Goal: Task Accomplishment & Management: Manage account settings

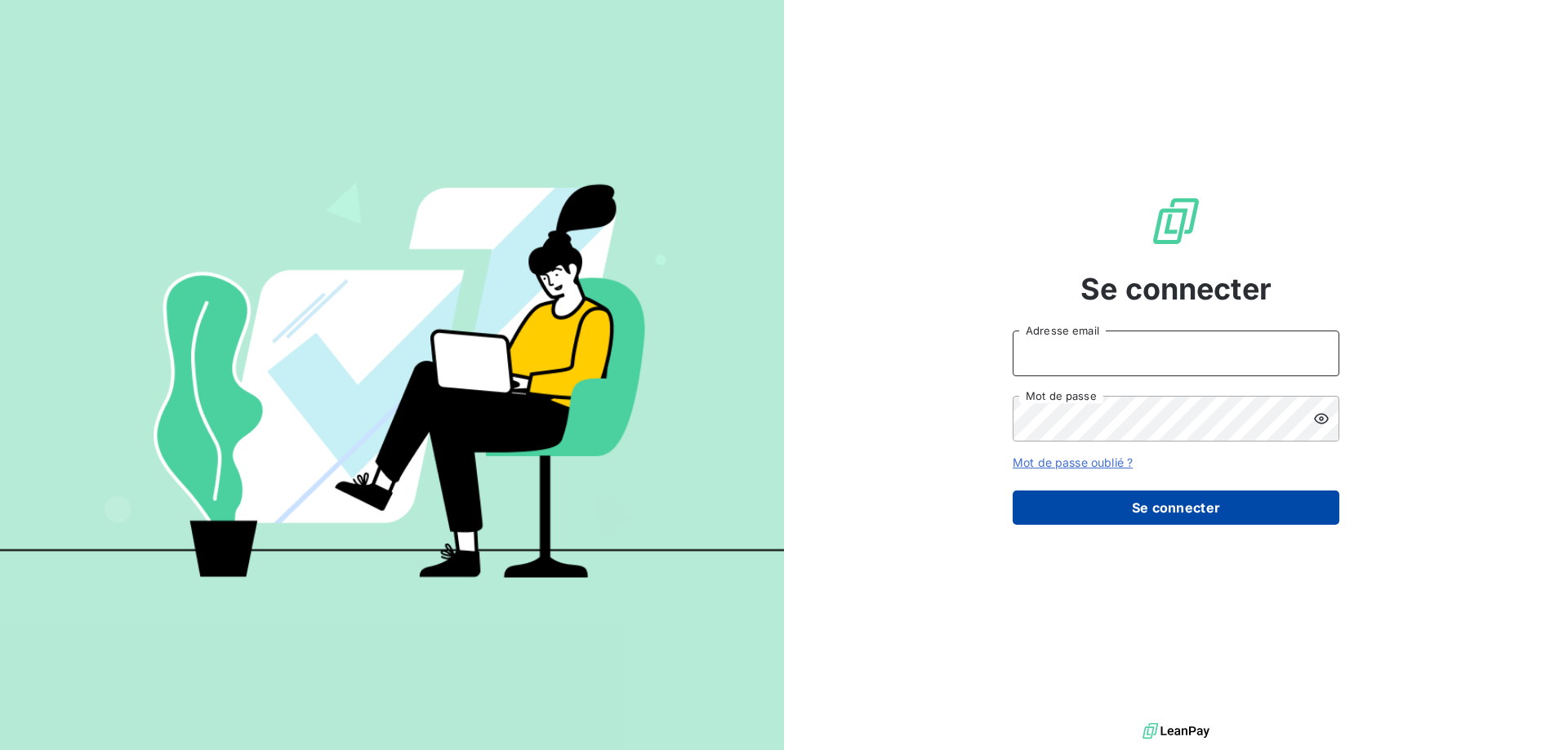
type input "pascale.chancel@cirraplus.com"
click at [1177, 503] on button "Se connecter" at bounding box center [1176, 508] width 327 height 34
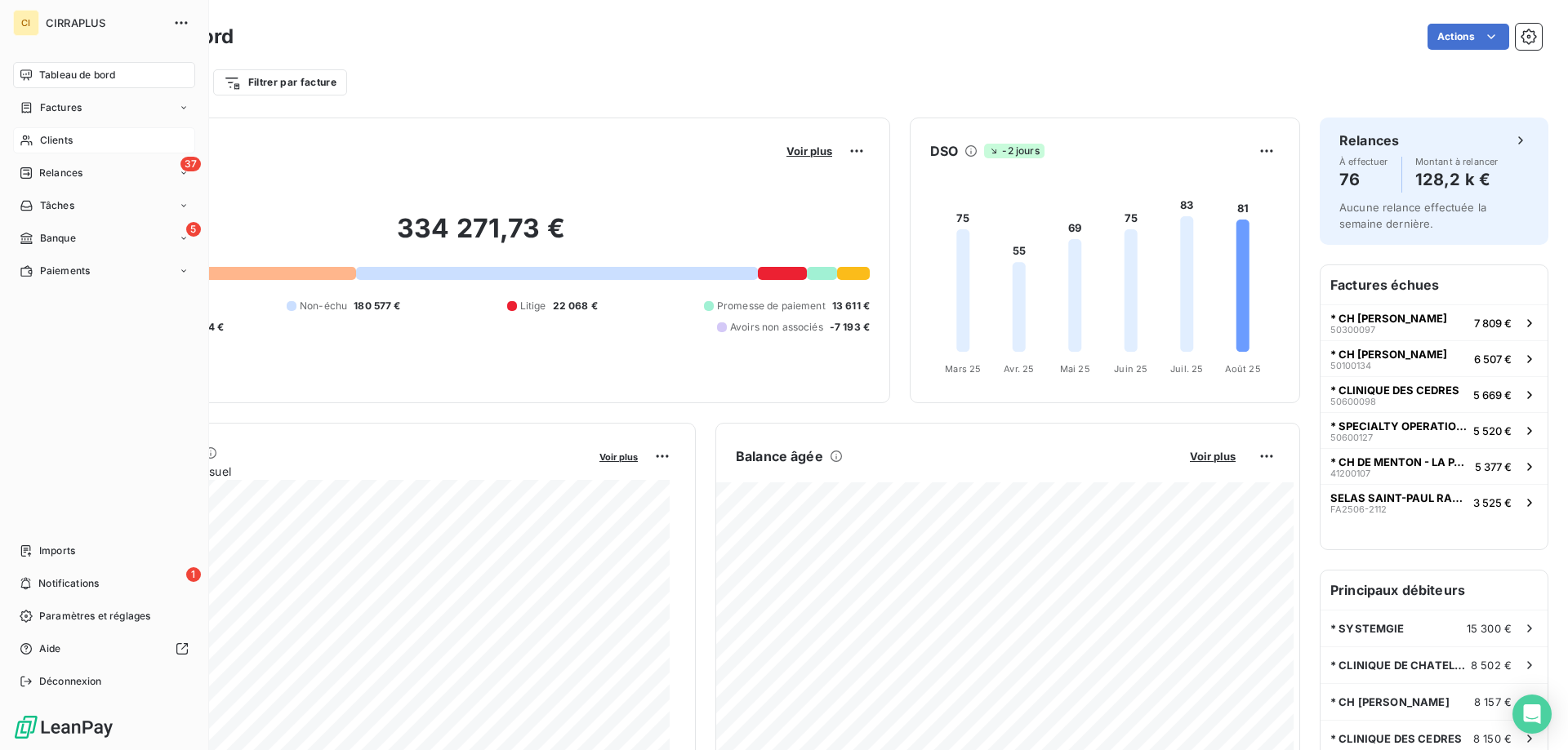
click at [58, 135] on span "Clients" at bounding box center [56, 140] width 32 height 15
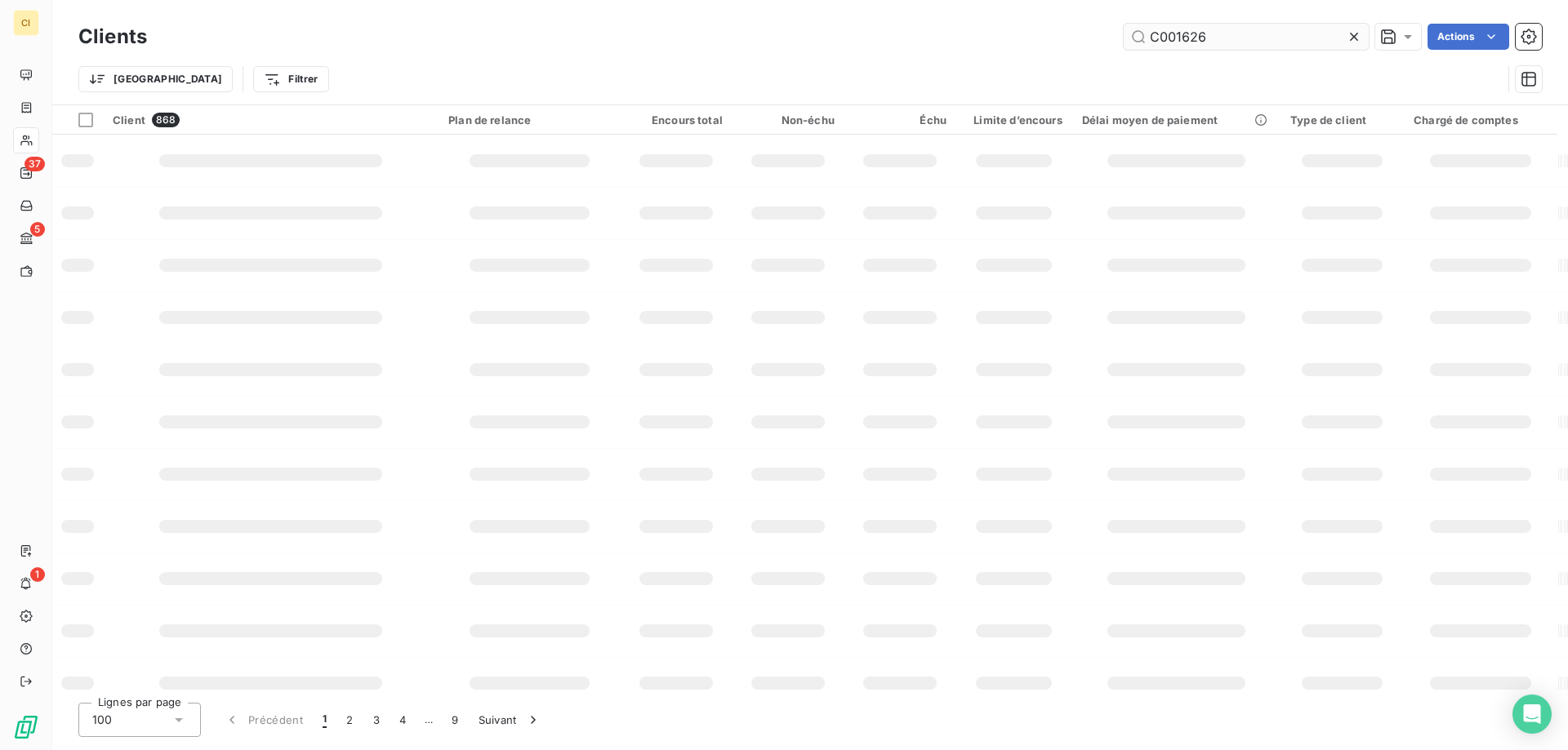
type input "C001626"
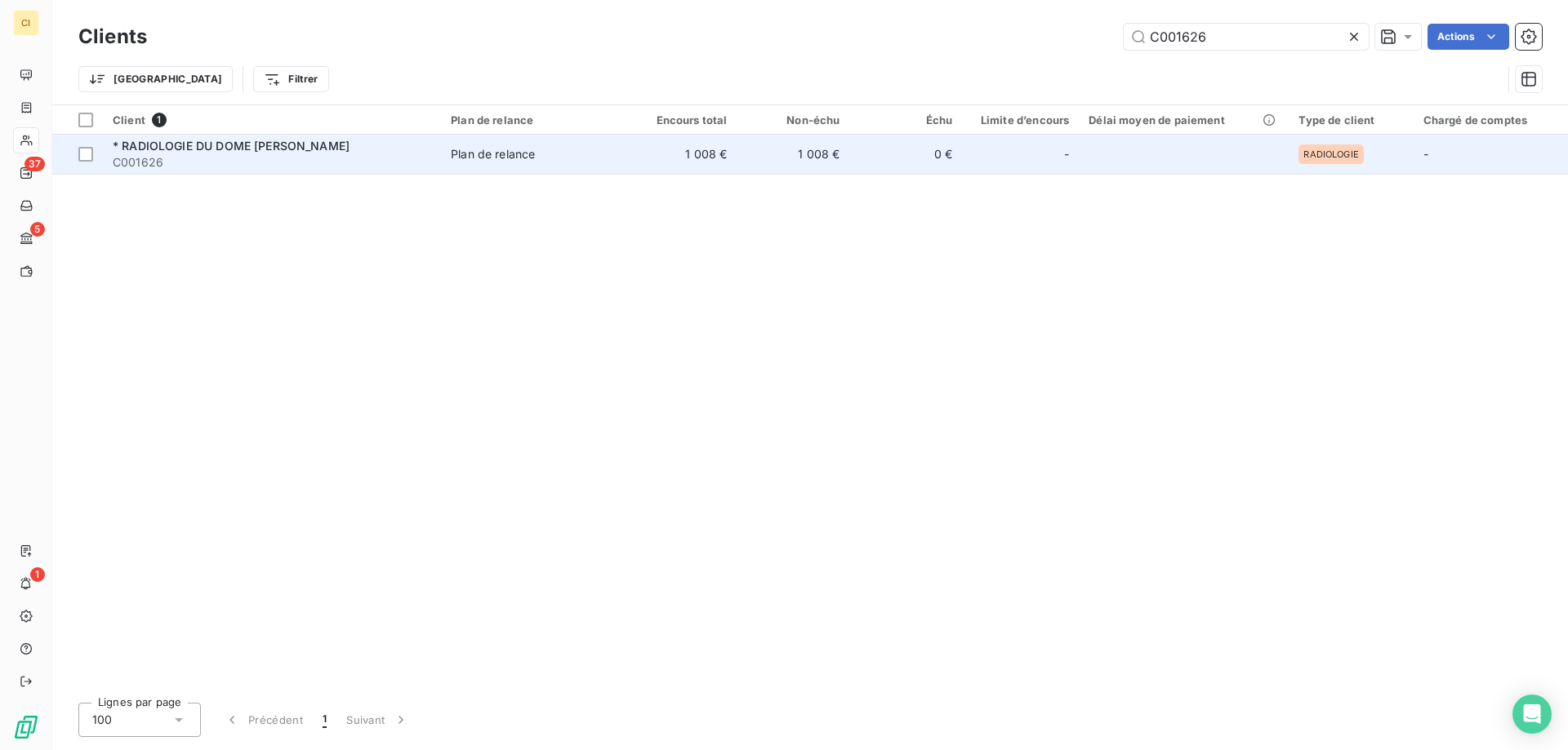
click at [234, 139] on span "* RADIOLOGIE DU DOME DR BEN NATHAN" at bounding box center [230, 146] width 237 height 14
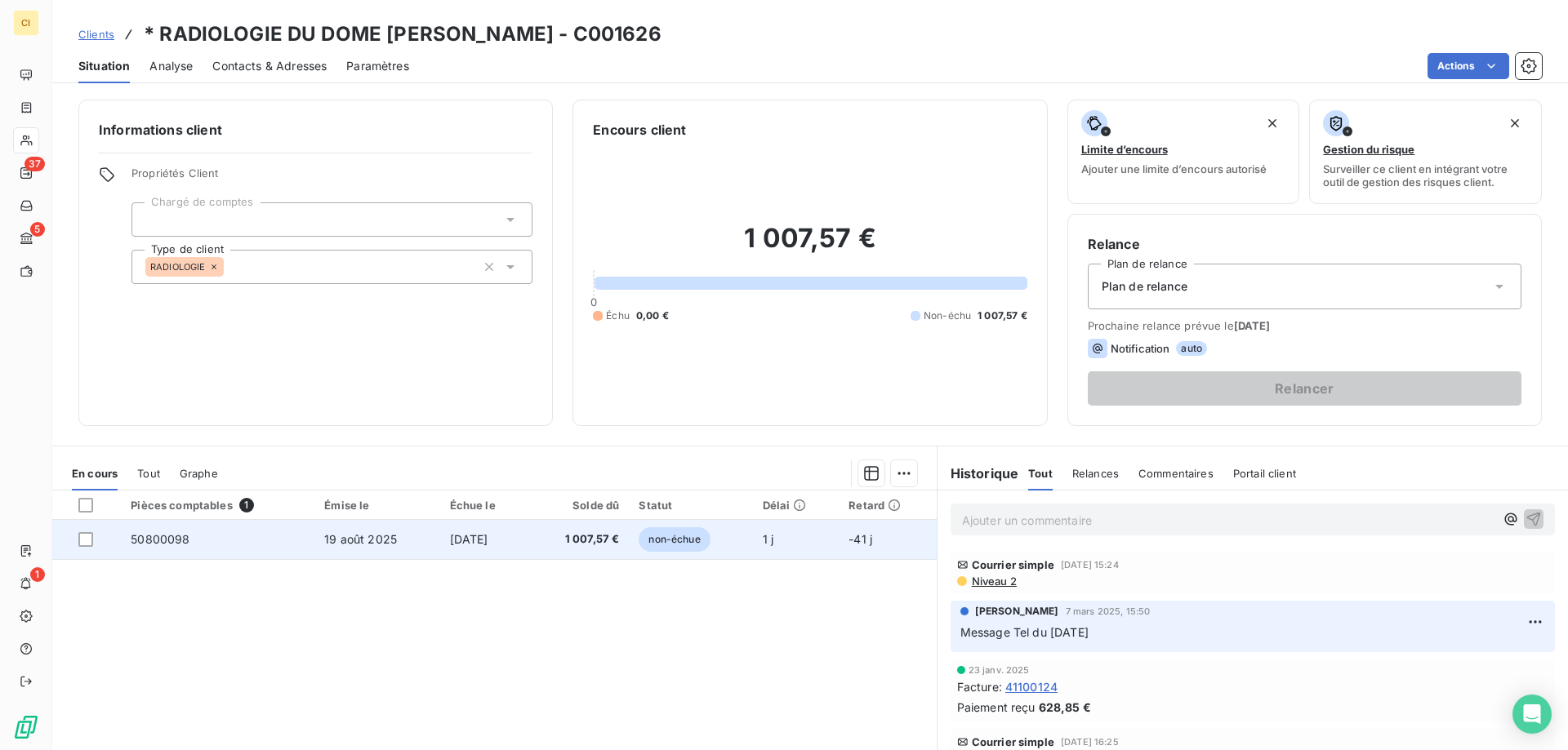
click at [156, 541] on span "50800098" at bounding box center [160, 538] width 58 height 14
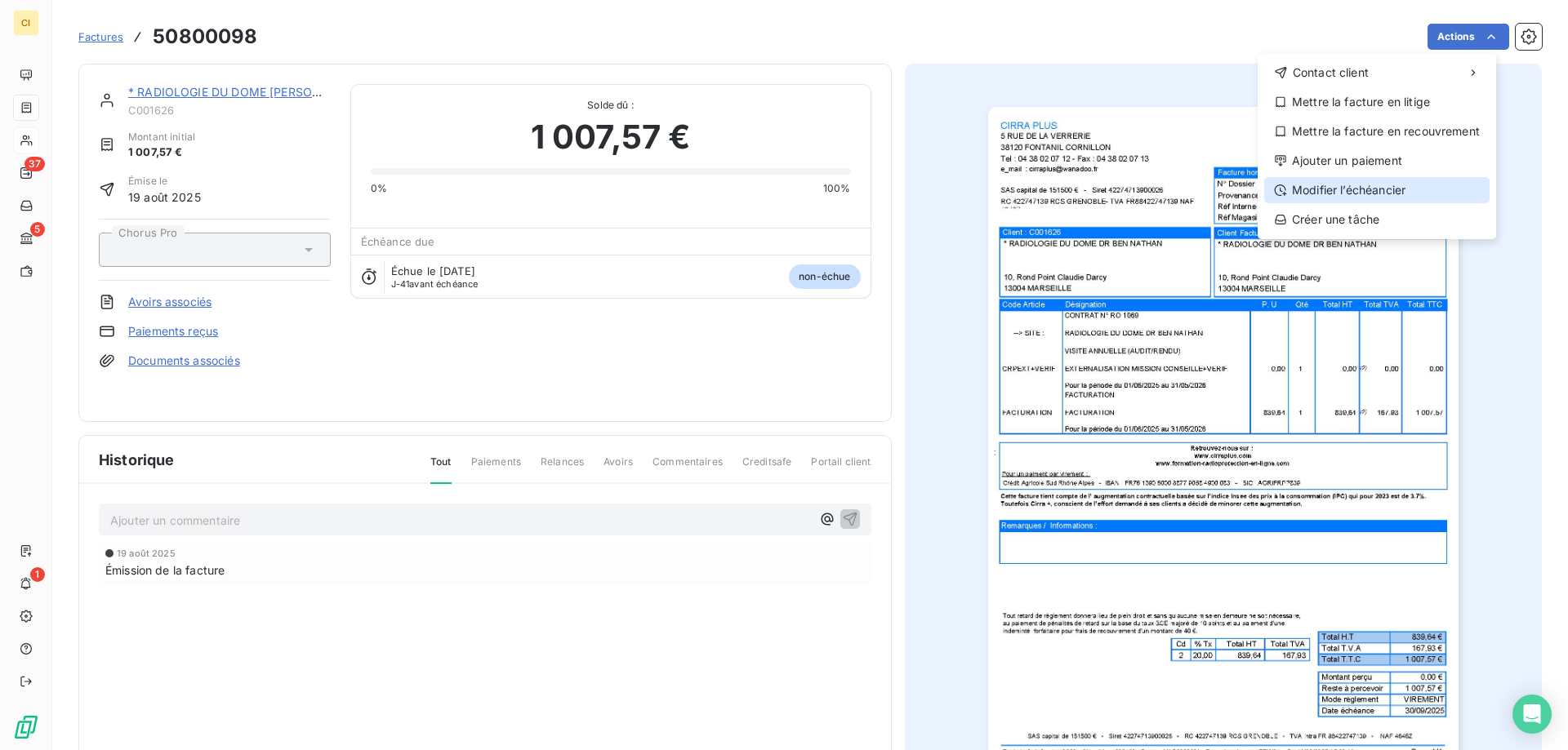
click at [1366, 188] on div "Modifier l’échéancier" at bounding box center [1376, 190] width 226 height 26
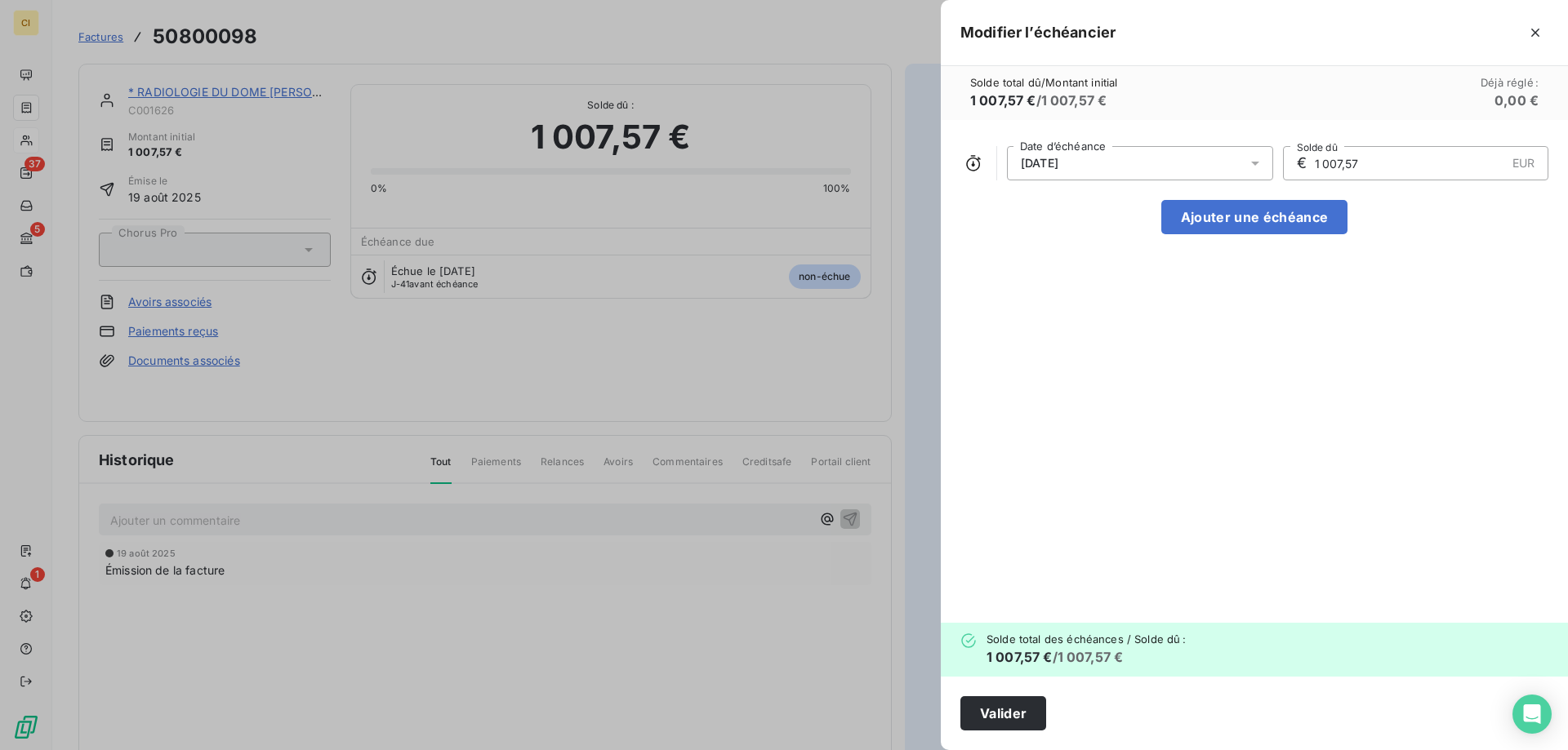
click at [1252, 159] on icon at bounding box center [1255, 163] width 17 height 17
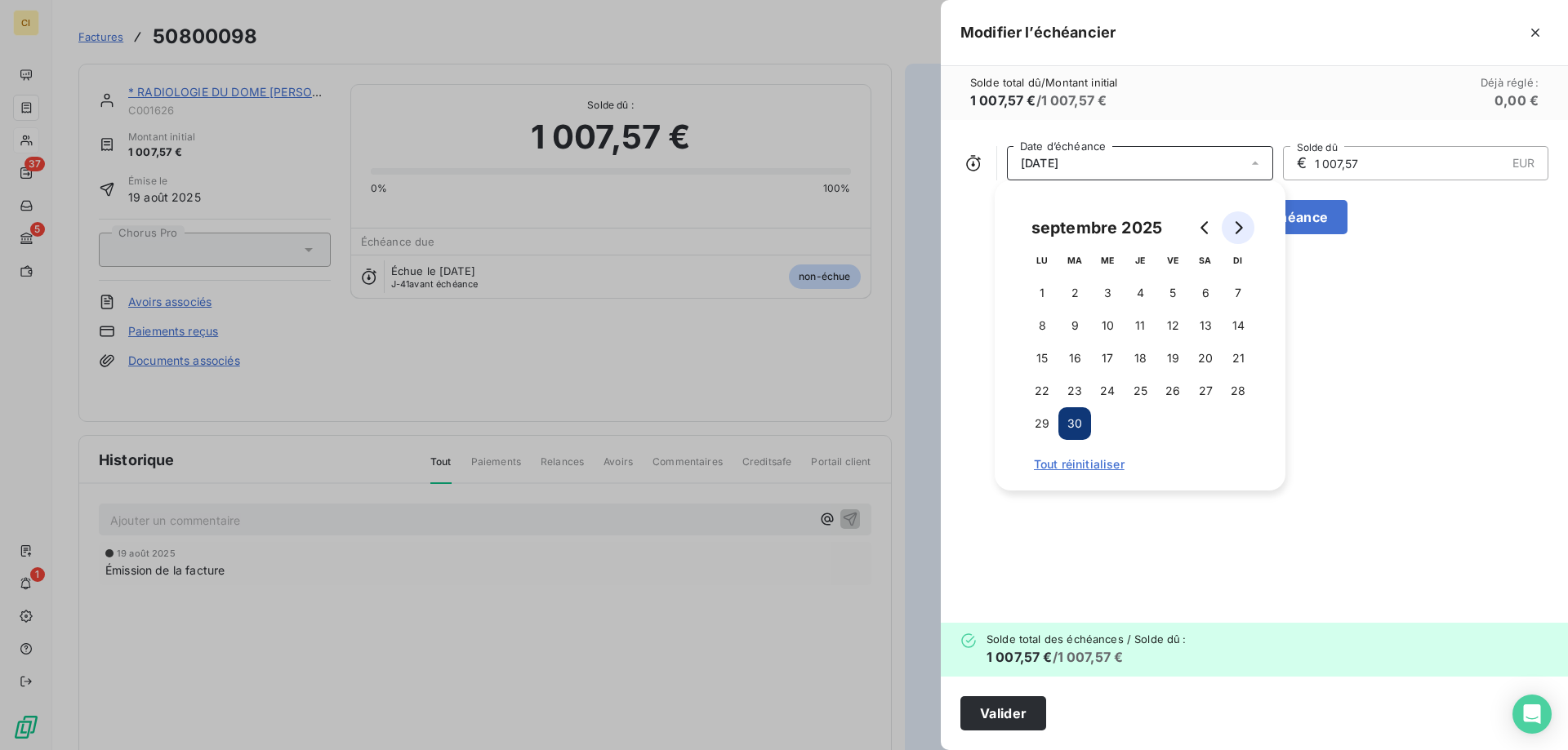
click at [1236, 222] on icon "Go to next month" at bounding box center [1239, 227] width 7 height 13
click at [1172, 423] on button "31" at bounding box center [1172, 423] width 32 height 32
click at [1170, 556] on div "31/10/2025 Date d’échéance € 1 007,57 EUR Solde dû Ajouter une échéance" at bounding box center [1253, 371] width 627 height 503
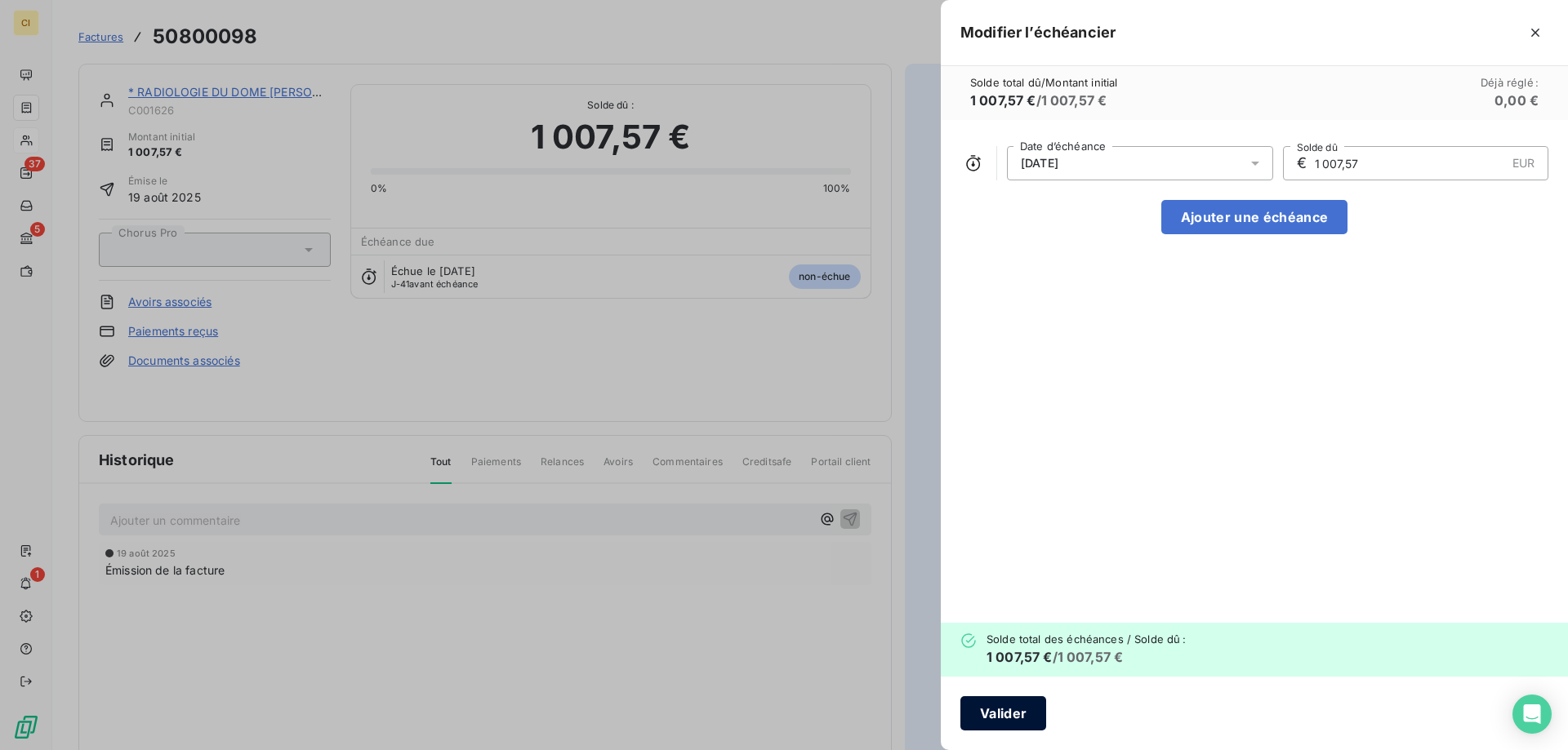
click at [1011, 707] on button "Valider" at bounding box center [1003, 713] width 85 height 34
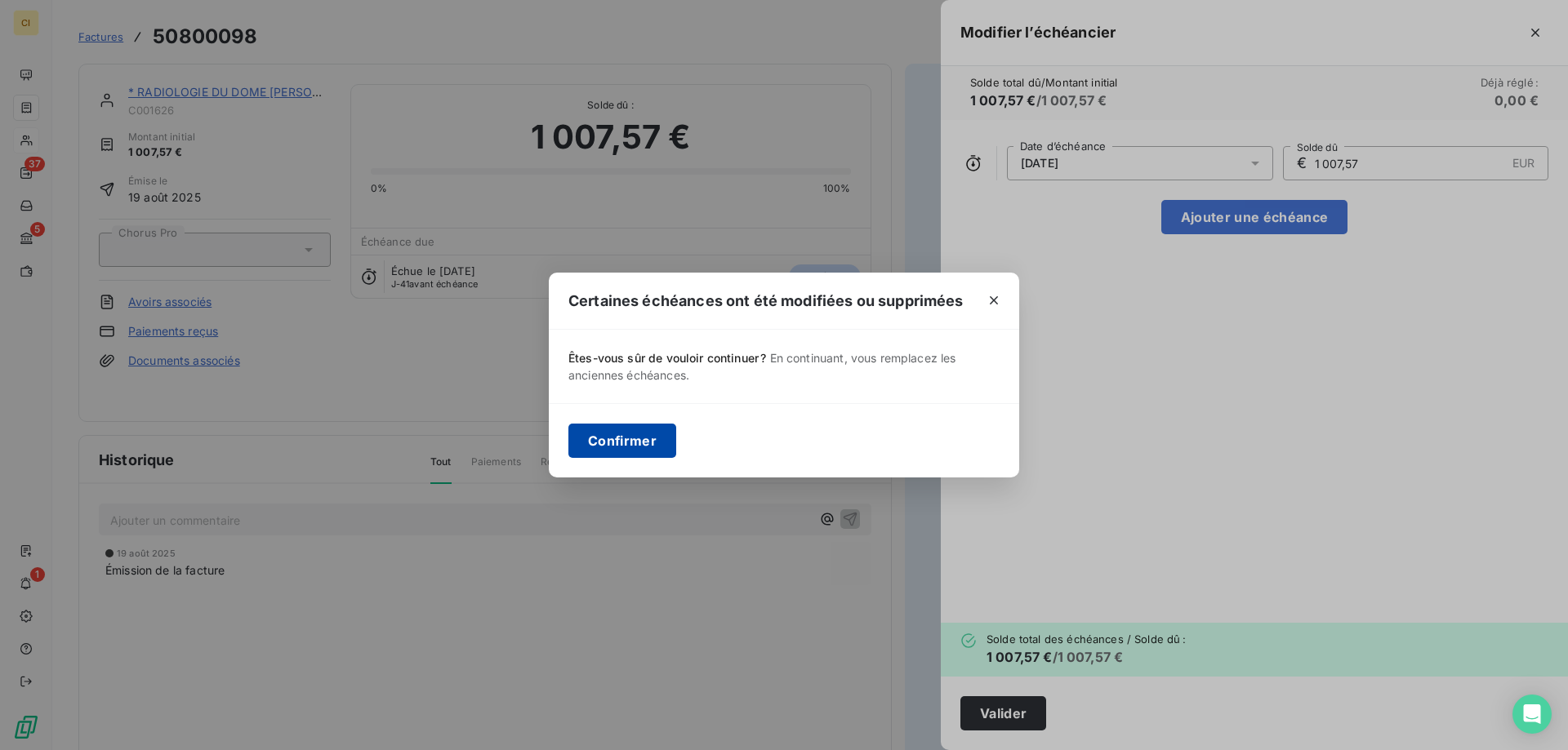
click at [609, 437] on button "Confirmer" at bounding box center [622, 440] width 108 height 34
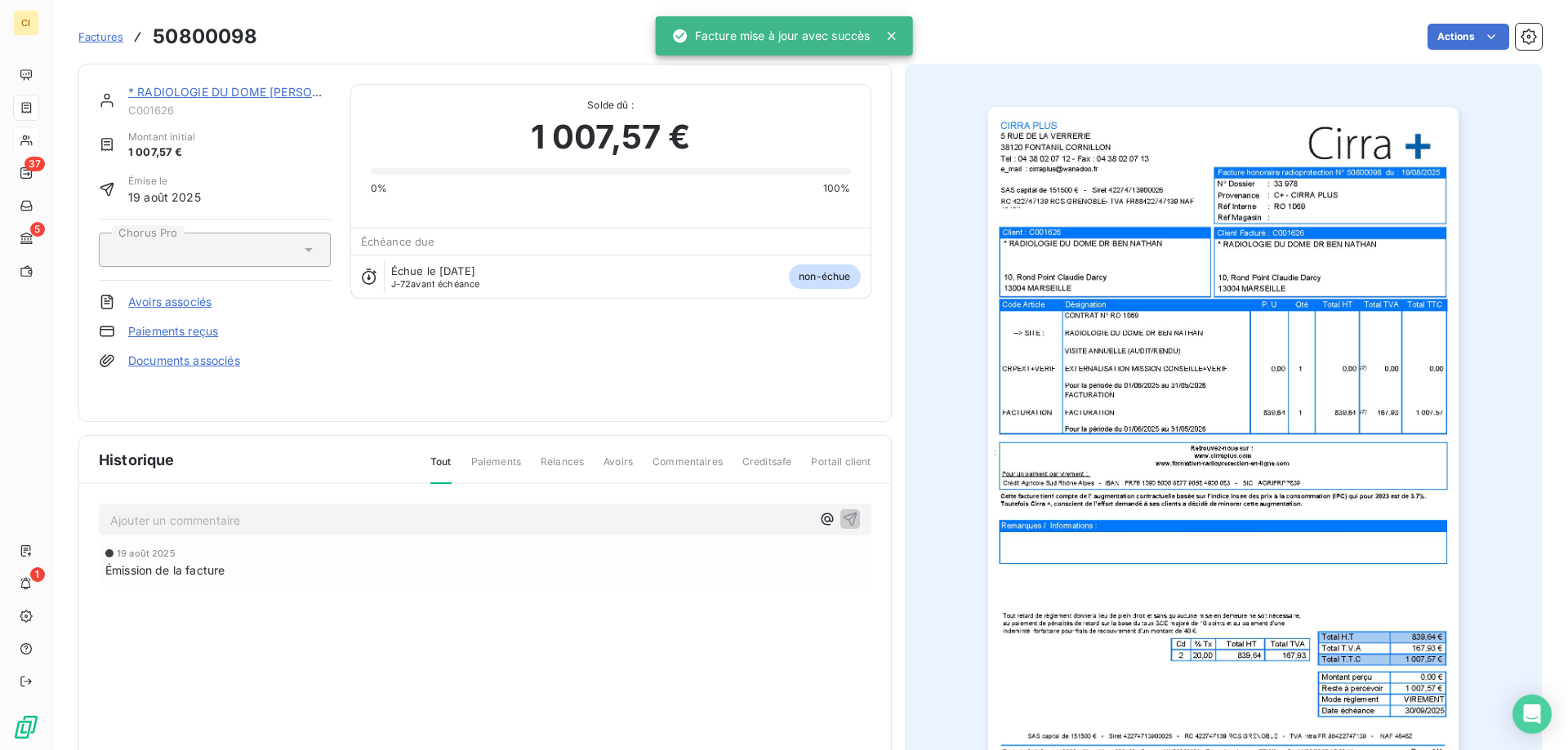
click at [138, 522] on p "Ajouter un commentaire ﻿" at bounding box center [460, 521] width 701 height 20
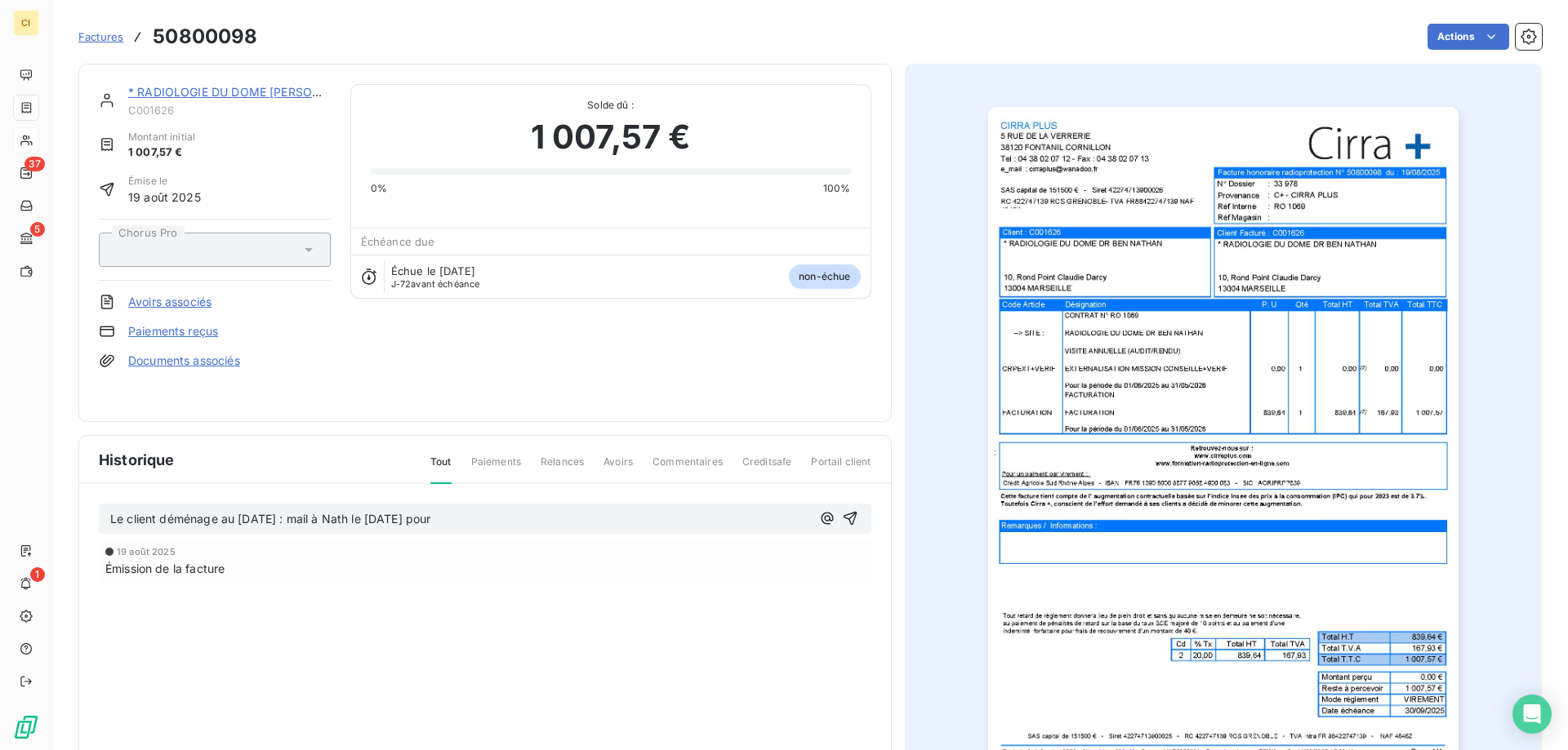
click at [286, 520] on span "Le client déménage au 01/10/25 : mail à Nath le 20/08/25 pour" at bounding box center [271, 518] width 321 height 14
click at [617, 518] on p "Le client déménage au 01/10/25 avec de nouveaux matériels : mail à Nath le 20/0…" at bounding box center [460, 520] width 701 height 19
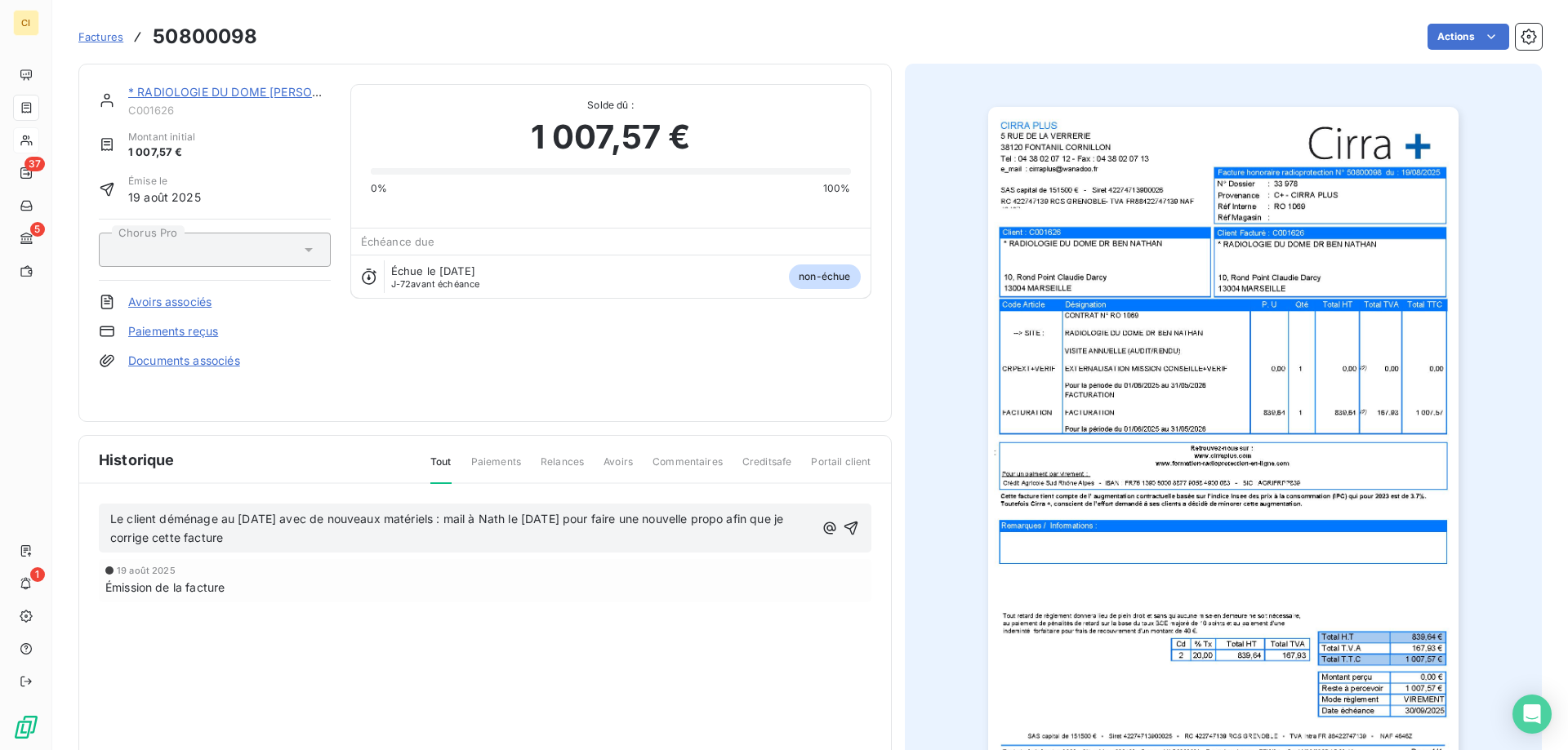
click at [111, 538] on span "Le client déménage au 01/10/25 avec de nouveaux matériels : mail à Nath le 20/0…" at bounding box center [448, 527] width 676 height 32
click at [188, 539] on span "Le client déménage au 01/10/25 avec de nouveaux matériels : mail à Nath le 20/0…" at bounding box center [448, 527] width 676 height 32
click at [292, 540] on p "Le client déménage au 01/10/25 avec de nouveaux matériels : mail à Nath le 20/0…" at bounding box center [463, 529] width 706 height 37
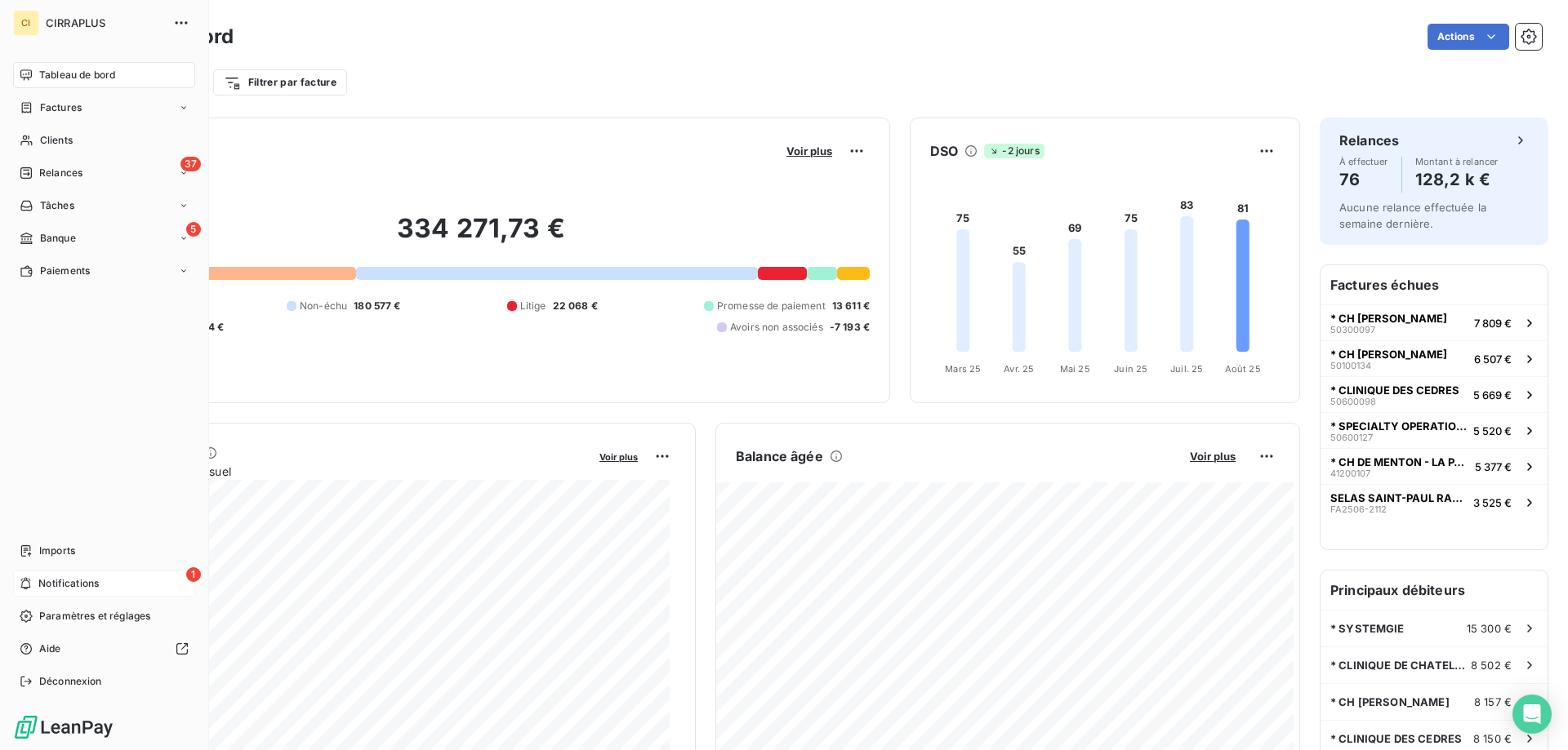
click at [51, 580] on span "Notifications" at bounding box center [68, 584] width 60 height 15
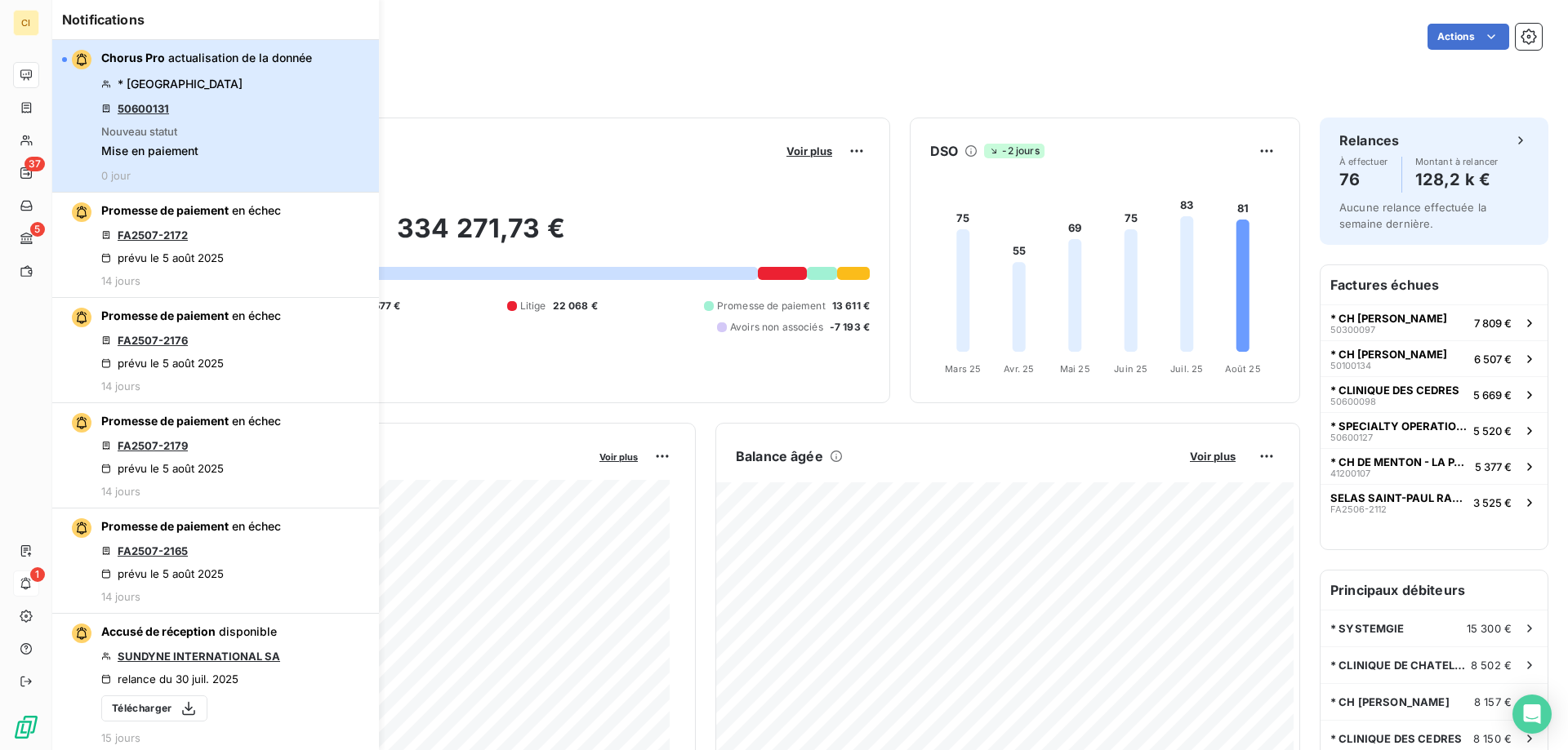
click at [310, 136] on div "Chorus Pro actualisation de la donnée * [GEOGRAPHIC_DATA] 50600131 Nouveau stat…" at bounding box center [206, 116] width 211 height 132
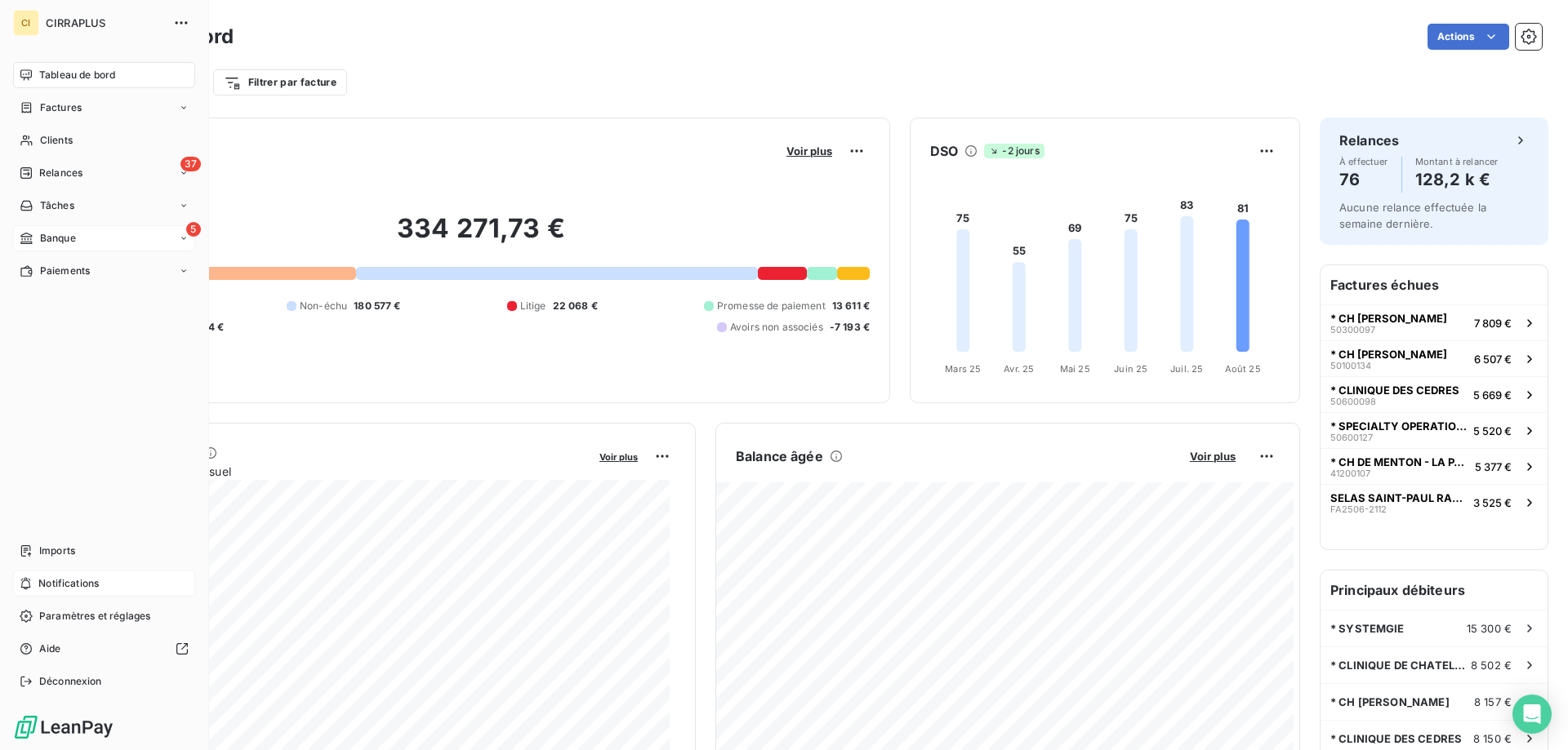
click at [45, 237] on span "Banque" at bounding box center [58, 239] width 36 height 15
